Goal: Information Seeking & Learning: Check status

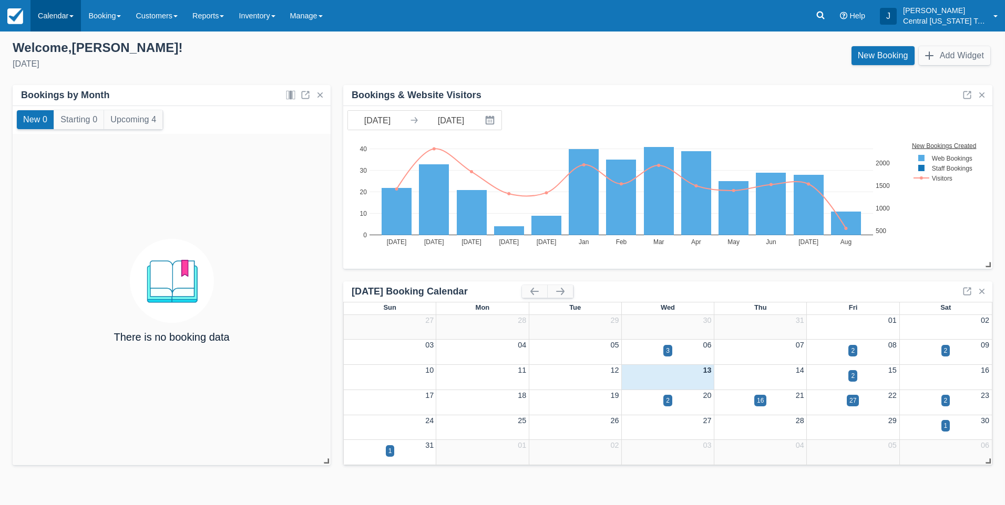
click at [60, 18] on link "Calendar" at bounding box center [55, 16] width 50 height 32
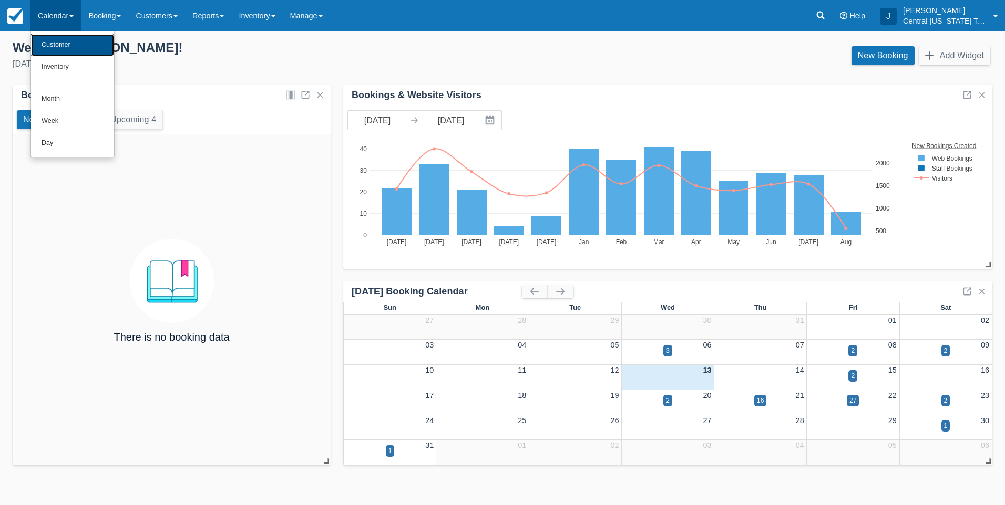
click at [67, 51] on link "Customer" at bounding box center [72, 45] width 83 height 22
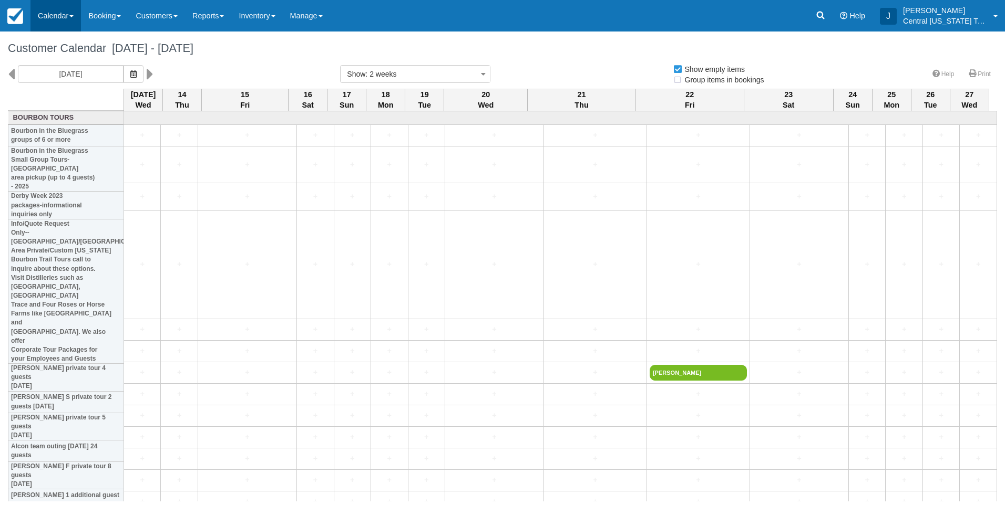
click at [51, 20] on link "Calendar" at bounding box center [55, 16] width 50 height 32
click at [68, 87] on ul "Customer Inventory Month Week Day" at bounding box center [72, 95] width 84 height 126
click at [70, 92] on div "Aug 13 Wed 14 Thu 15 Fri 16 Sat 17 Sun 18 Mon 19 Tue 20 Wed 21 Thu 22 Fri 23 Sa…" at bounding box center [502, 295] width 989 height 413
click at [53, 14] on link "Calendar" at bounding box center [55, 16] width 50 height 32
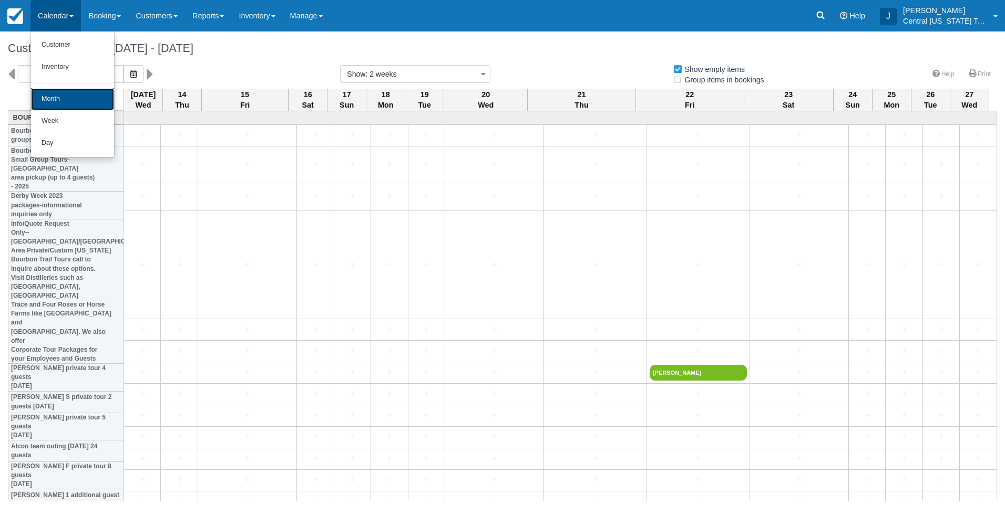
click at [64, 95] on link "Month" at bounding box center [72, 99] width 83 height 22
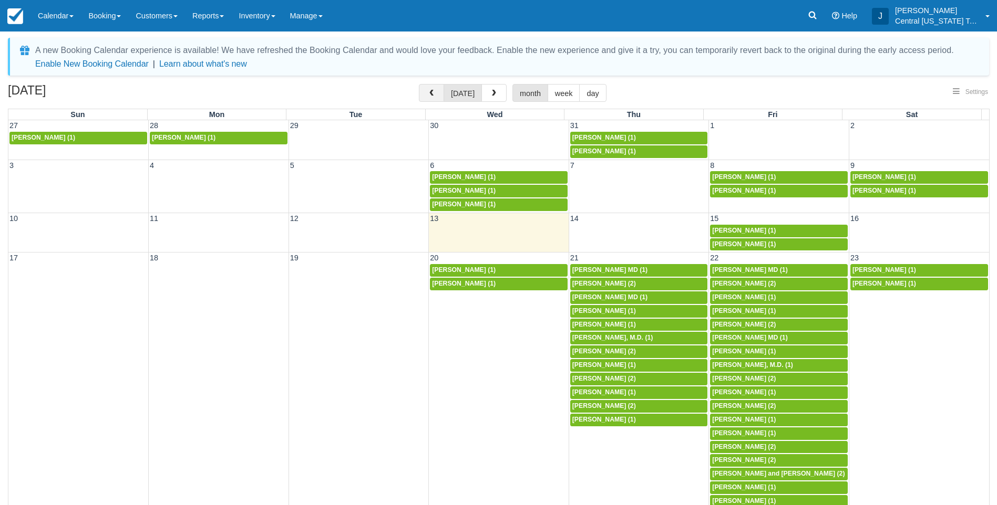
click at [435, 94] on span "button" at bounding box center [431, 93] width 7 height 7
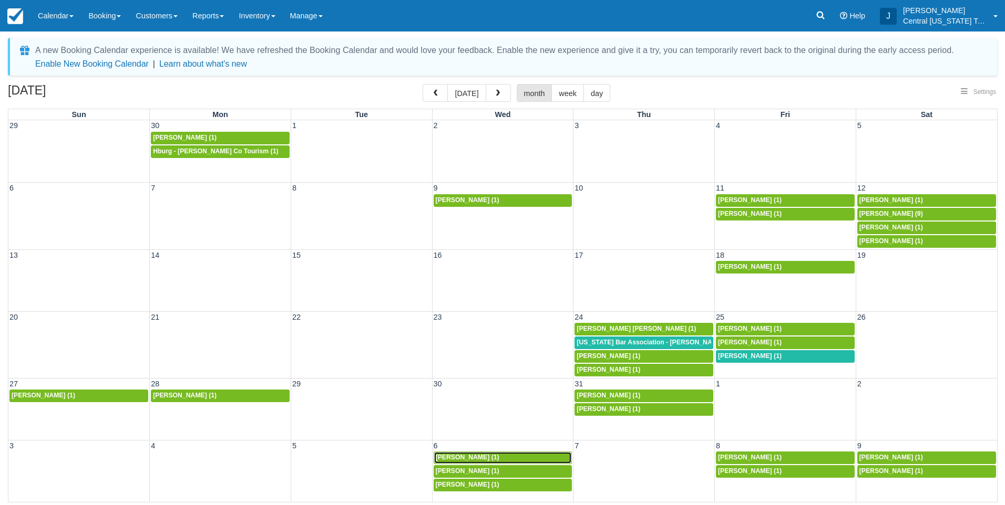
click at [470, 456] on span "Chris Gross (1)" at bounding box center [468, 457] width 64 height 7
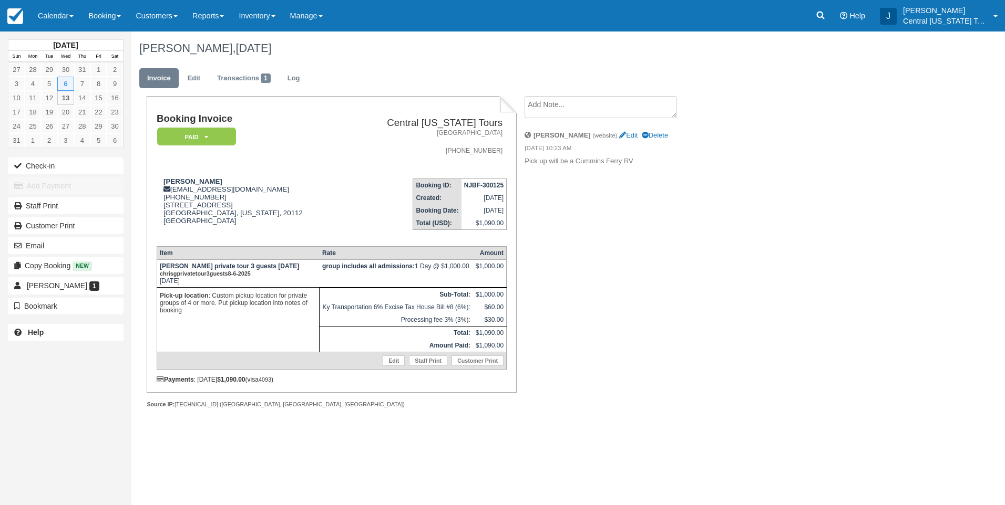
click at [794, 99] on div "Chris Gross, August 06 2025 Invoice Edit Transactions 1 Log Booking Invoice Pai…" at bounding box center [507, 232] width 753 height 400
click at [255, 14] on link "Inventory" at bounding box center [256, 16] width 51 height 32
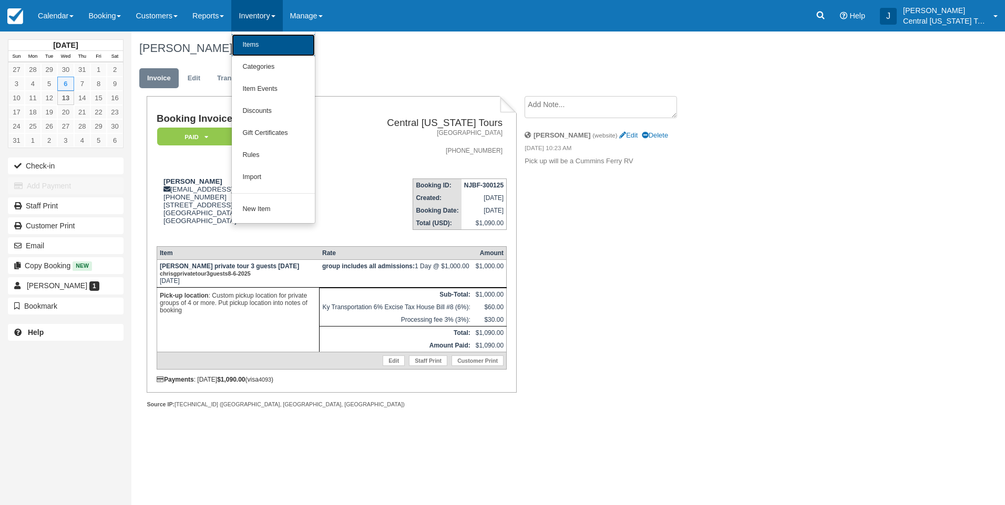
click at [269, 50] on link "Items" at bounding box center [273, 45] width 83 height 22
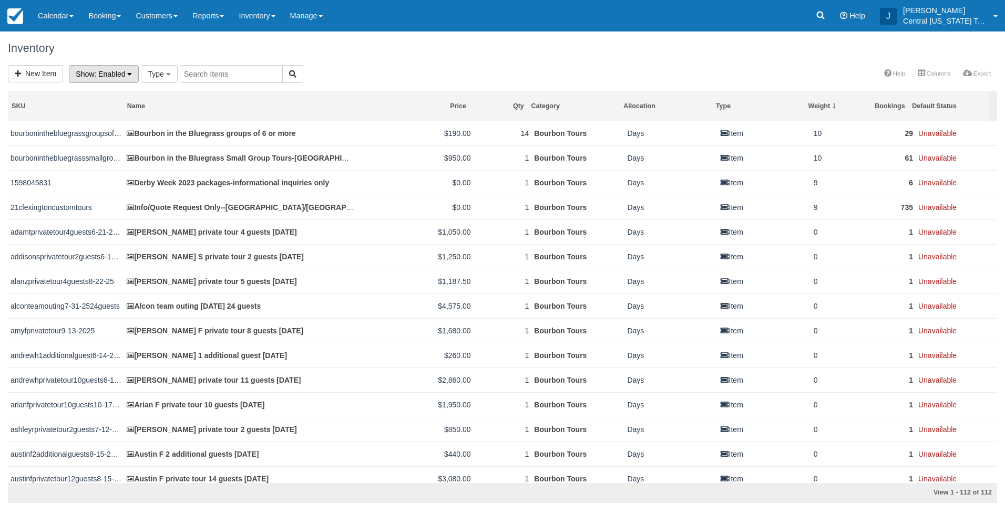
click at [120, 78] on button "Show : Enabled" at bounding box center [104, 74] width 70 height 18
click at [99, 136] on link "Archived" at bounding box center [110, 140] width 83 height 15
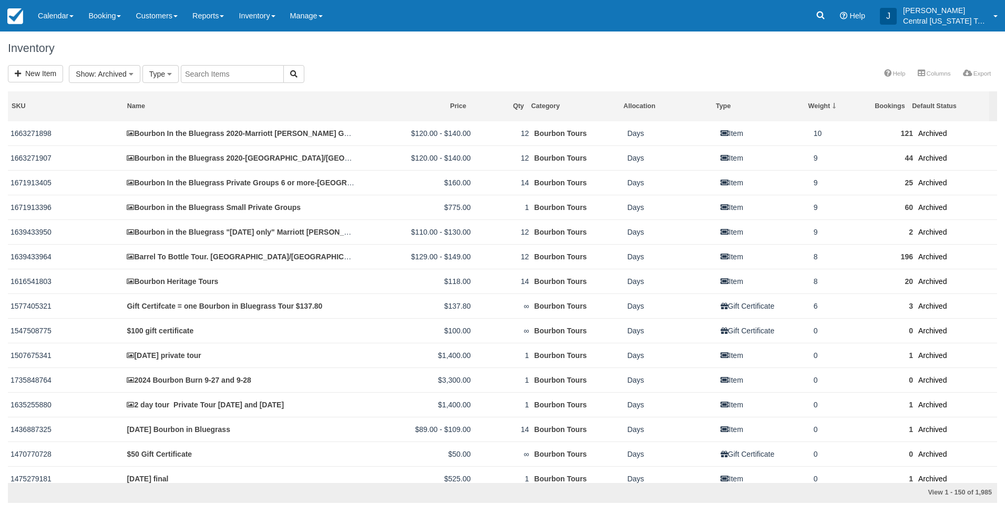
click at [208, 80] on input "text" at bounding box center [232, 74] width 103 height 18
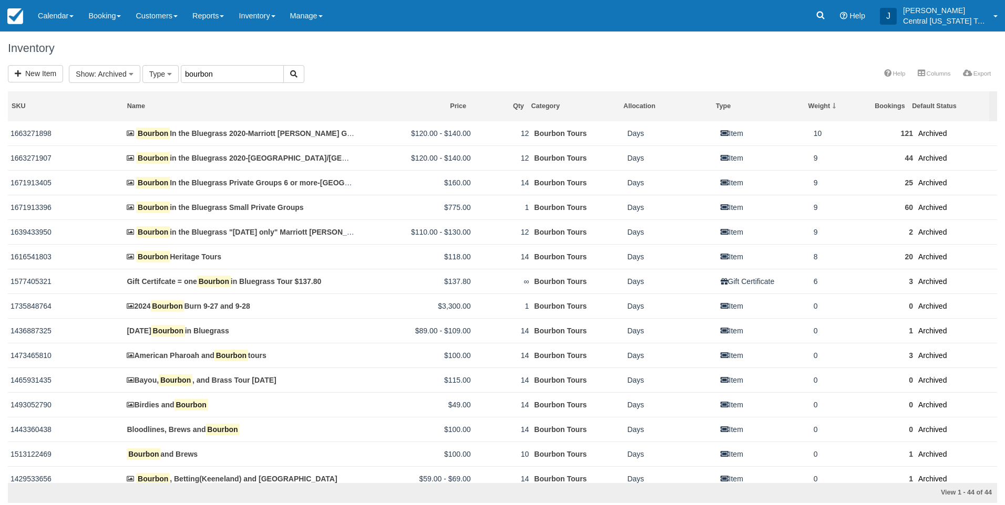
click at [226, 75] on input "bourbon" at bounding box center [232, 74] width 103 height 18
type input "bourbon country"
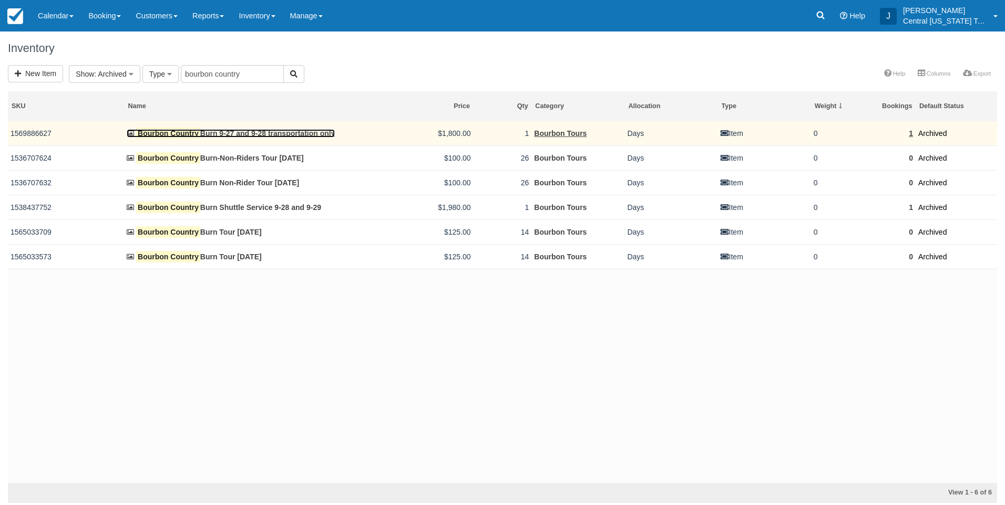
click at [261, 132] on link "Bourbon Country Burn 9-27 and 9-28 transportation only" at bounding box center [231, 133] width 208 height 8
click at [255, 136] on link "Bourbon Country Burn 9-27 and 9-28 transportation only" at bounding box center [231, 133] width 208 height 8
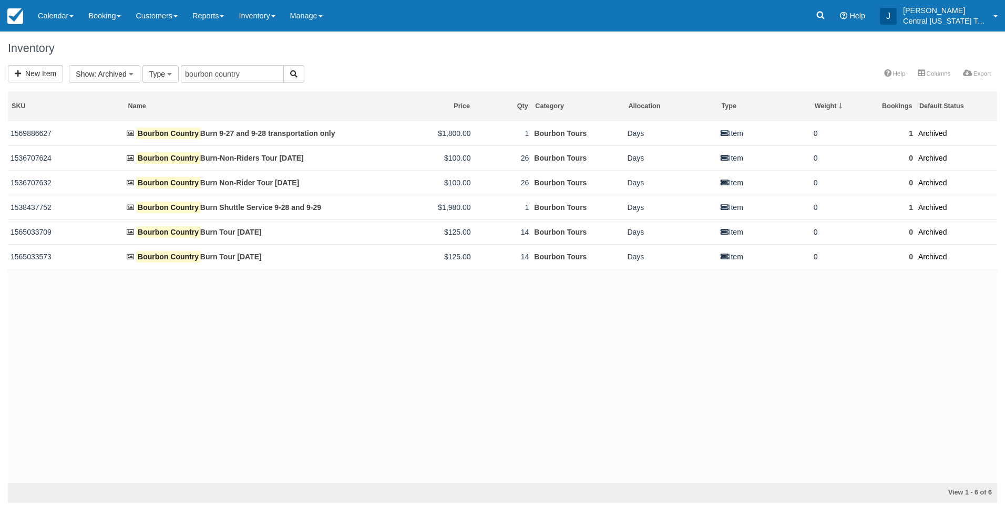
click at [236, 327] on div "1569886627 Bourbon Country Burn 9-27 and 9-28 transportation only $1,800.00 1 B…" at bounding box center [502, 302] width 989 height 362
click at [260, 71] on input "bourbon country" at bounding box center [232, 74] width 103 height 18
click at [340, 68] on div "New Item Bourbon Tours (112) Show : Archived All Enabled Disabled Archived Type…" at bounding box center [502, 74] width 1005 height 19
click at [252, 76] on input "bourbon country" at bounding box center [232, 74] width 103 height 18
drag, startPoint x: 257, startPoint y: 74, endPoint x: 163, endPoint y: 75, distance: 94.1
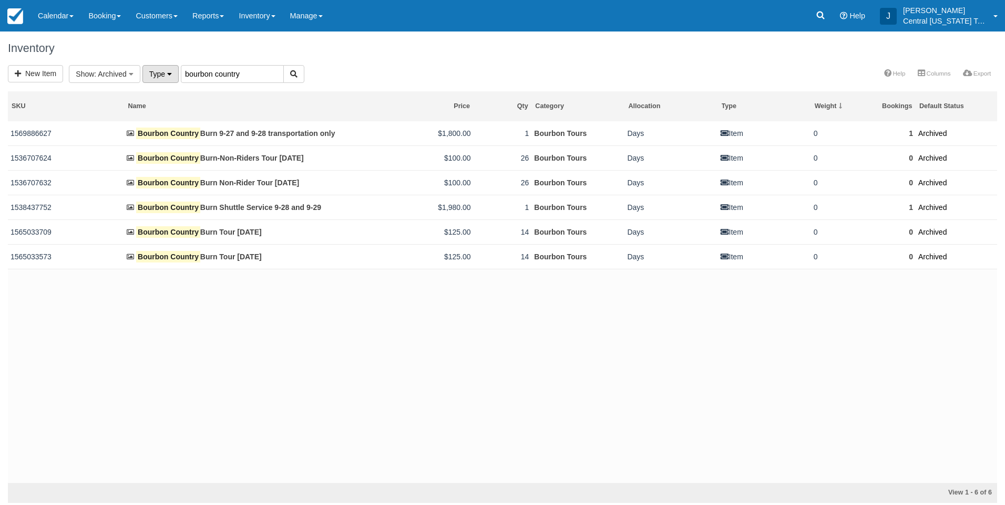
click at [163, 75] on form "New Item Bourbon Tours (112) Show : Archived All Enabled Disabled Archived Type…" at bounding box center [156, 74] width 296 height 8
type input "burn"
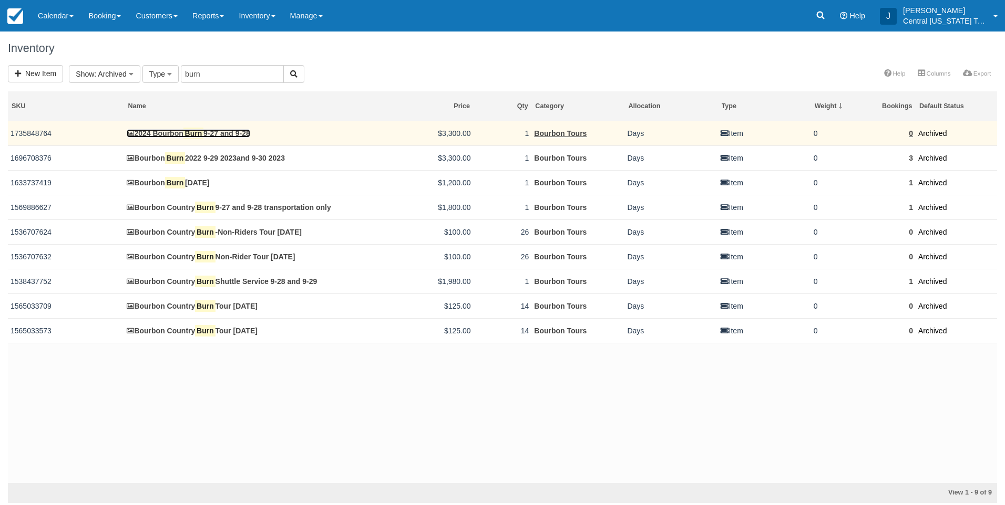
click at [231, 135] on link "2024 Bourbon Burn 9-27 and 9-28" at bounding box center [188, 133] width 123 height 8
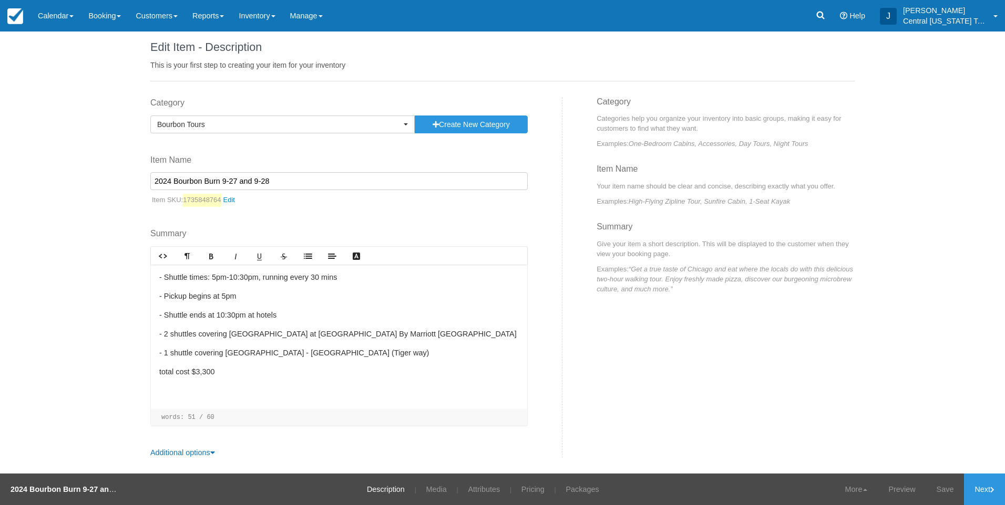
scroll to position [19, 0]
click at [2, 19] on link at bounding box center [15, 16] width 30 height 32
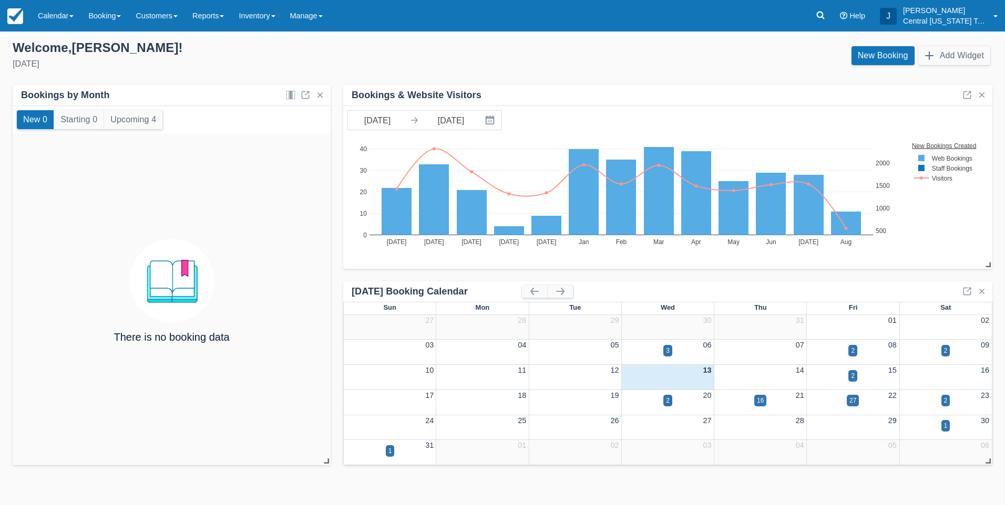
click at [416, 56] on div "Welcome , [PERSON_NAME] ! [DATE]" at bounding box center [253, 56] width 498 height 33
